Goal: Task Accomplishment & Management: Complete application form

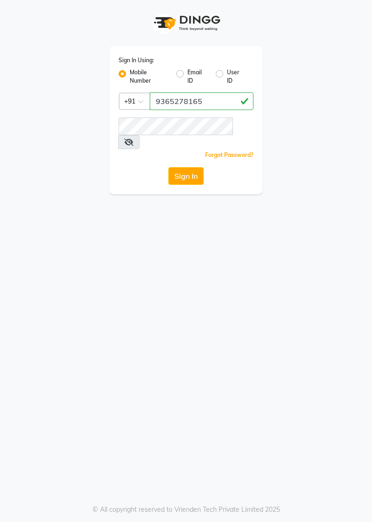
type input "9365278165"
click at [187, 167] on button "Sign In" at bounding box center [185, 176] width 35 height 18
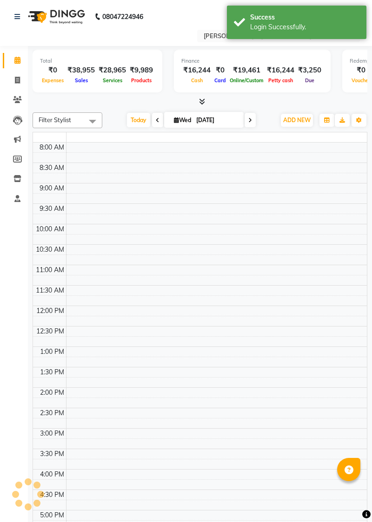
select select "en"
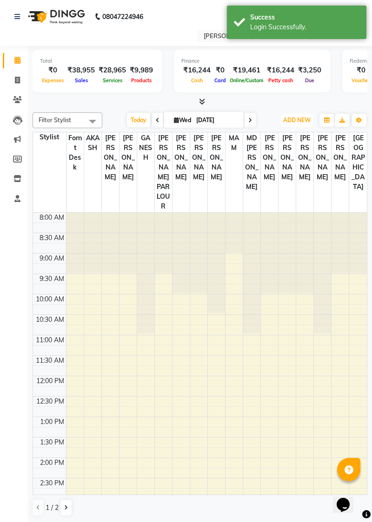
click at [295, 117] on span "ADD NEW" at bounding box center [296, 120] width 27 height 7
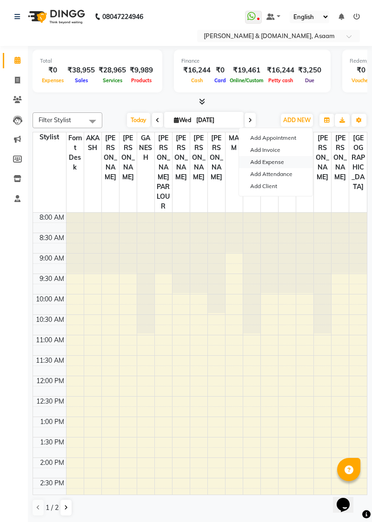
click at [280, 160] on link "Add Expense" at bounding box center [275, 162] width 73 height 12
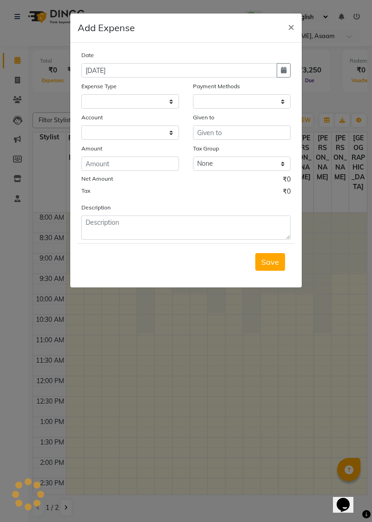
select select "8059"
select select "1"
select select "3431"
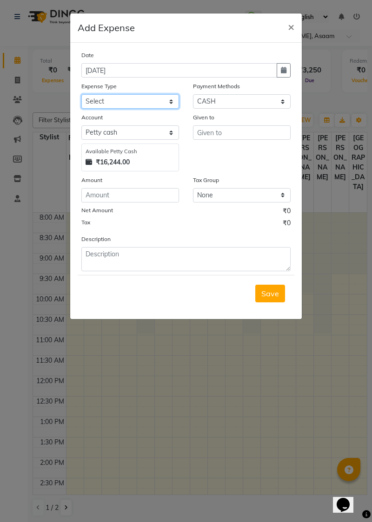
click at [138, 98] on select "Select Advance Salary Bank charges Car maintenance Cash transfer to bank Cash t…" at bounding box center [130, 101] width 98 height 14
select select "19"
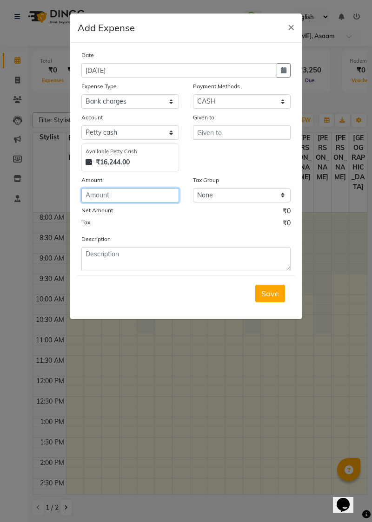
click at [134, 191] on input "number" at bounding box center [130, 195] width 98 height 14
type input "2200"
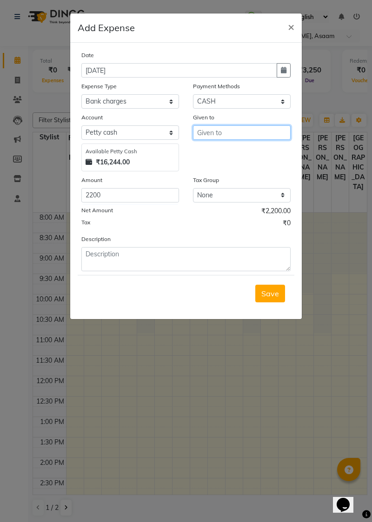
click at [236, 127] on input "text" at bounding box center [242, 132] width 98 height 14
type input "JINTI"
click at [273, 296] on button "Save" at bounding box center [270, 294] width 30 height 18
